Goal: Find specific page/section: Find specific page/section

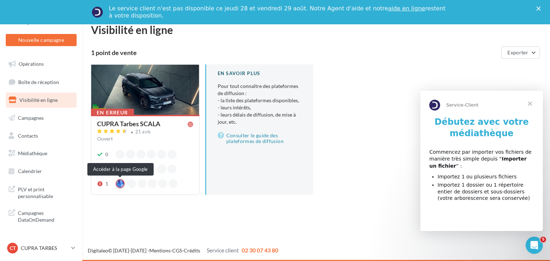
click at [120, 185] on div at bounding box center [120, 183] width 9 height 9
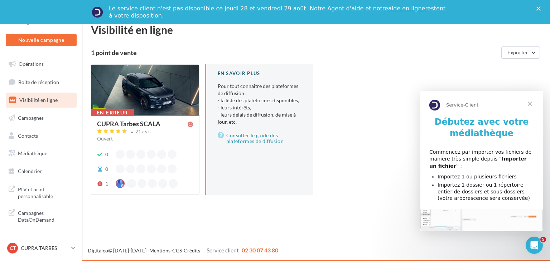
click at [532, 106] on span "Fermer" at bounding box center [530, 104] width 26 height 26
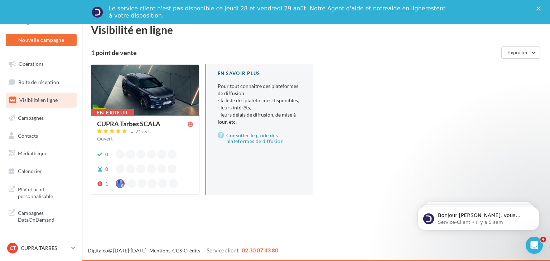
click at [134, 124] on div "CUPRA Tarbes SCALA" at bounding box center [128, 124] width 63 height 6
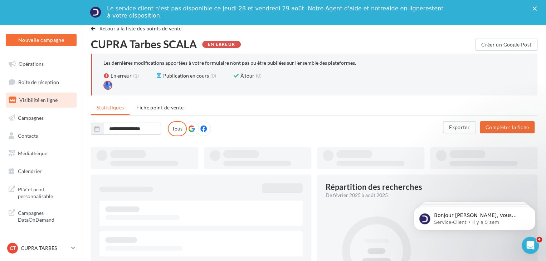
type input "**********"
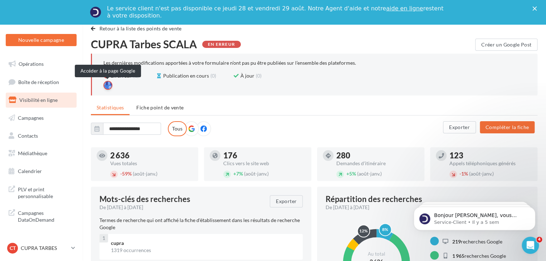
click at [109, 86] on div at bounding box center [107, 85] width 9 height 9
click at [170, 111] on span "Fiche point de vente" at bounding box center [159, 107] width 47 height 6
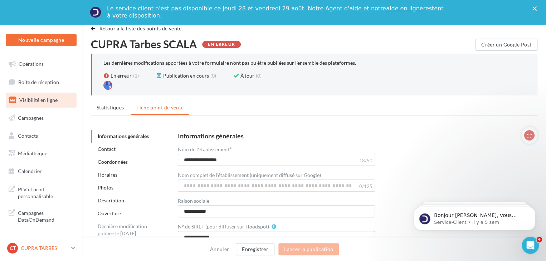
click at [30, 248] on p "CUPRA TARBES" at bounding box center [45, 248] width 48 height 7
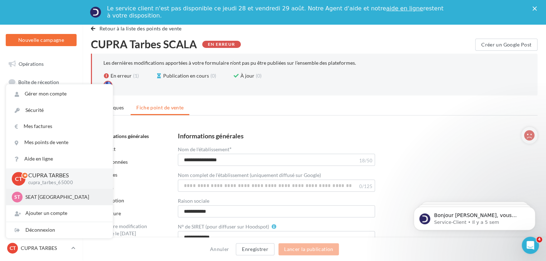
click at [50, 195] on p "SEAT [GEOGRAPHIC_DATA]" at bounding box center [64, 197] width 79 height 7
